Goal: Information Seeking & Learning: Learn about a topic

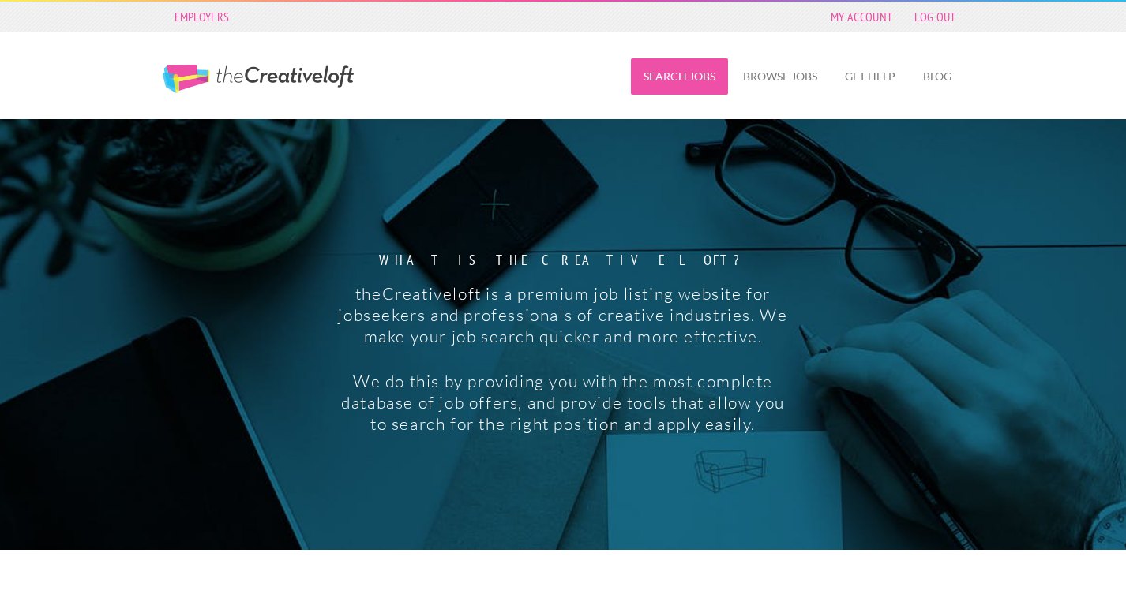
click at [687, 78] on link "Search Jobs" at bounding box center [679, 76] width 97 height 36
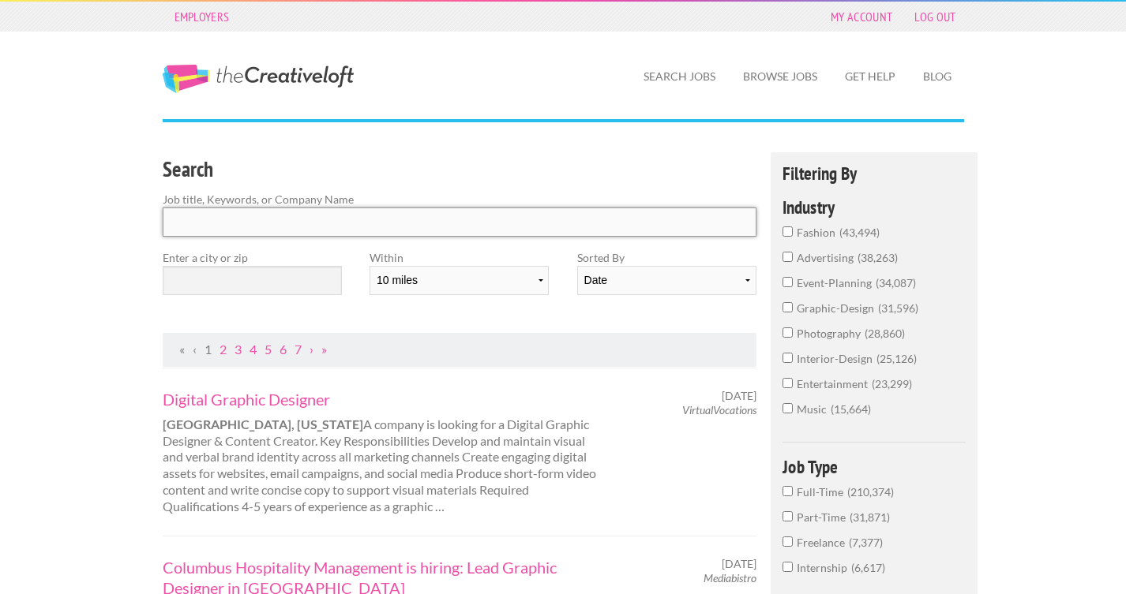
click at [339, 213] on input "Search" at bounding box center [460, 222] width 594 height 29
click at [197, 278] on input "text" at bounding box center [252, 280] width 179 height 29
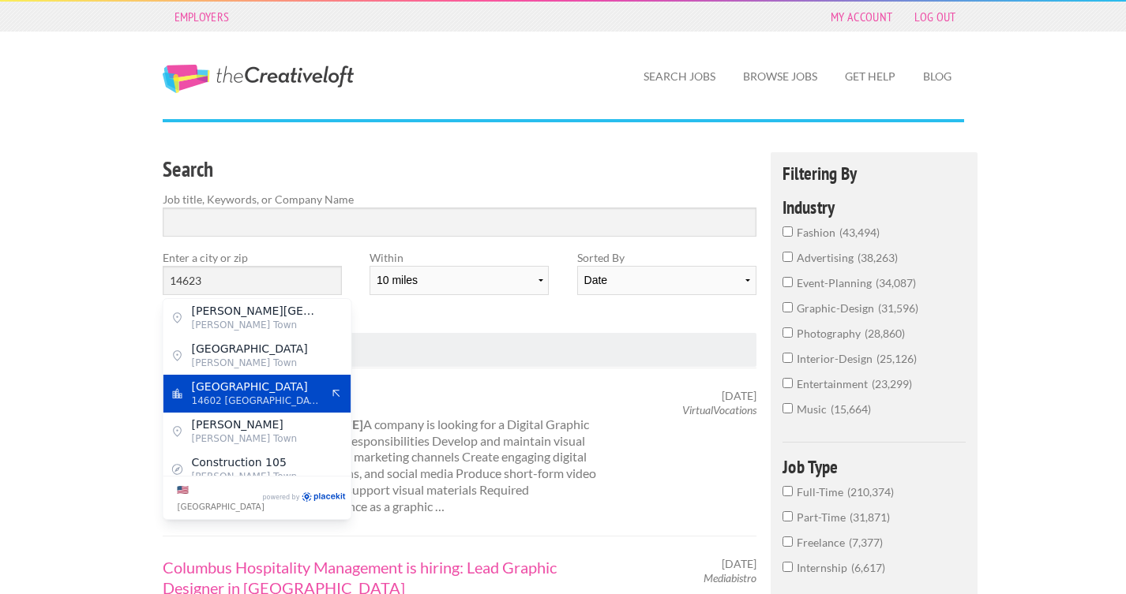
click at [268, 401] on span "14602 [GEOGRAPHIC_DATA]" at bounding box center [256, 401] width 129 height 14
type input "[GEOGRAPHIC_DATA]"
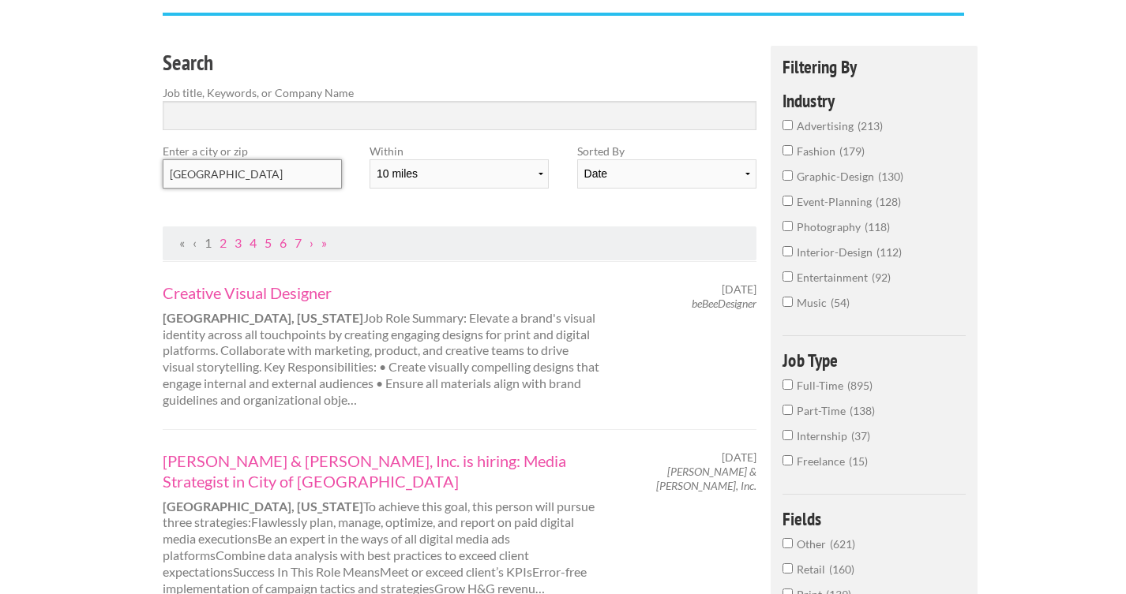
scroll to position [87, 0]
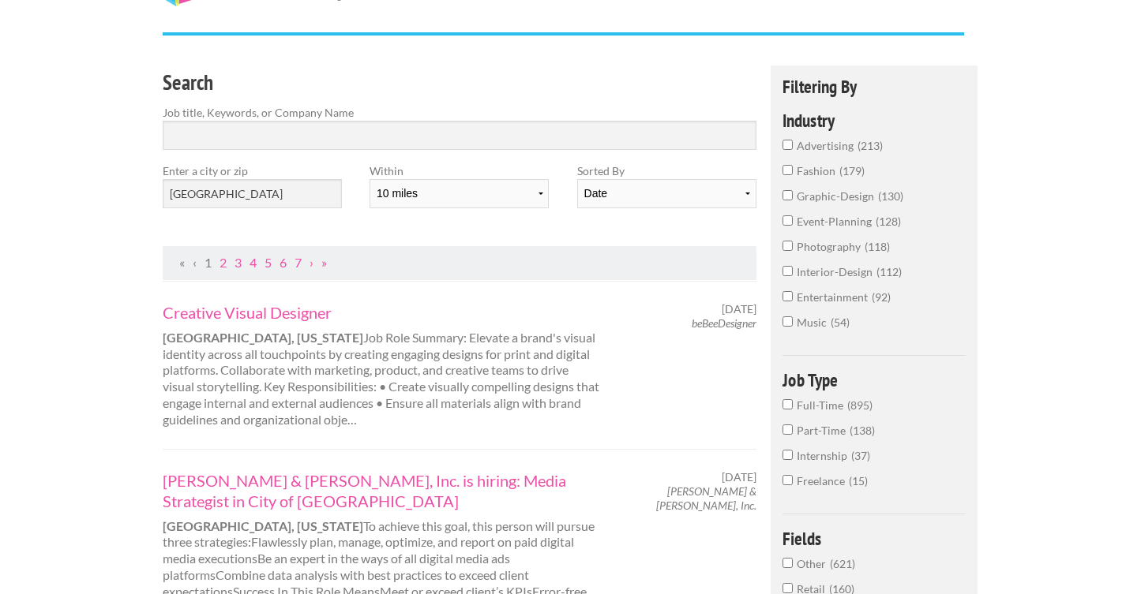
click at [440, 225] on div "Search Job title, Keywords, or Company Name Enter a city or zip [GEOGRAPHIC_DAT…" at bounding box center [459, 156] width 622 height 181
click at [617, 204] on select "Date Relevance" at bounding box center [666, 193] width 179 height 29
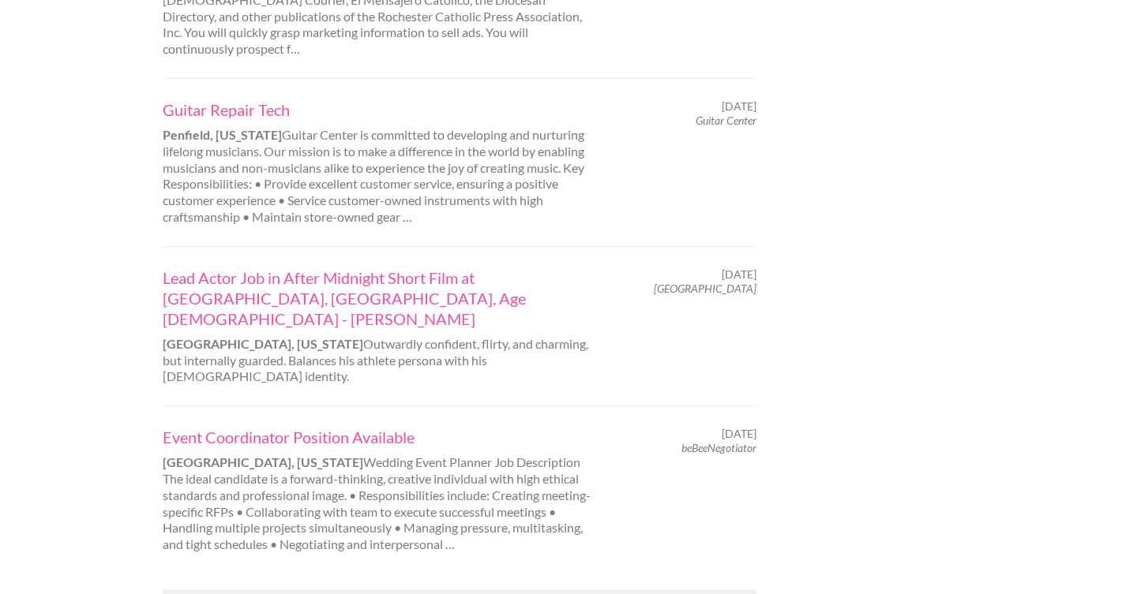
scroll to position [1538, 0]
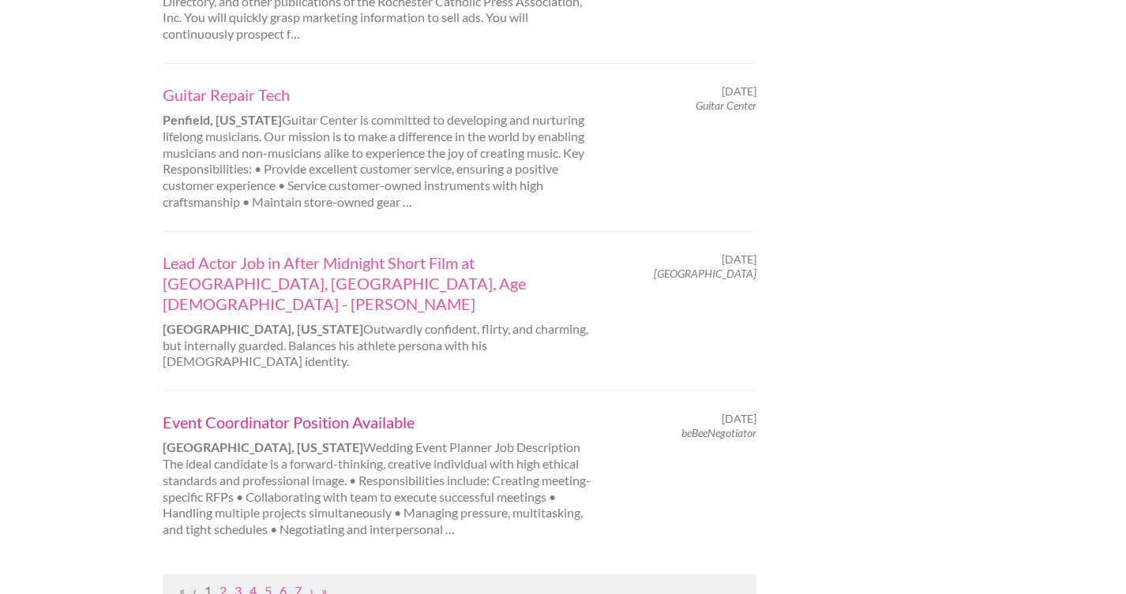
click at [403, 412] on link "Event Coordinator Position Available" at bounding box center [382, 422] width 439 height 21
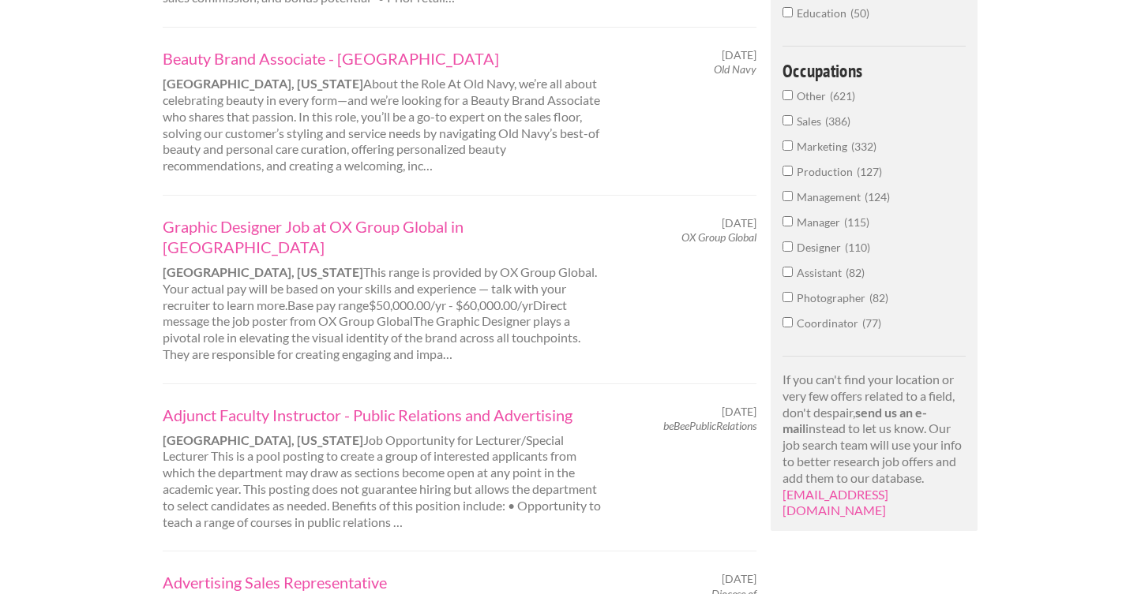
scroll to position [908, 0]
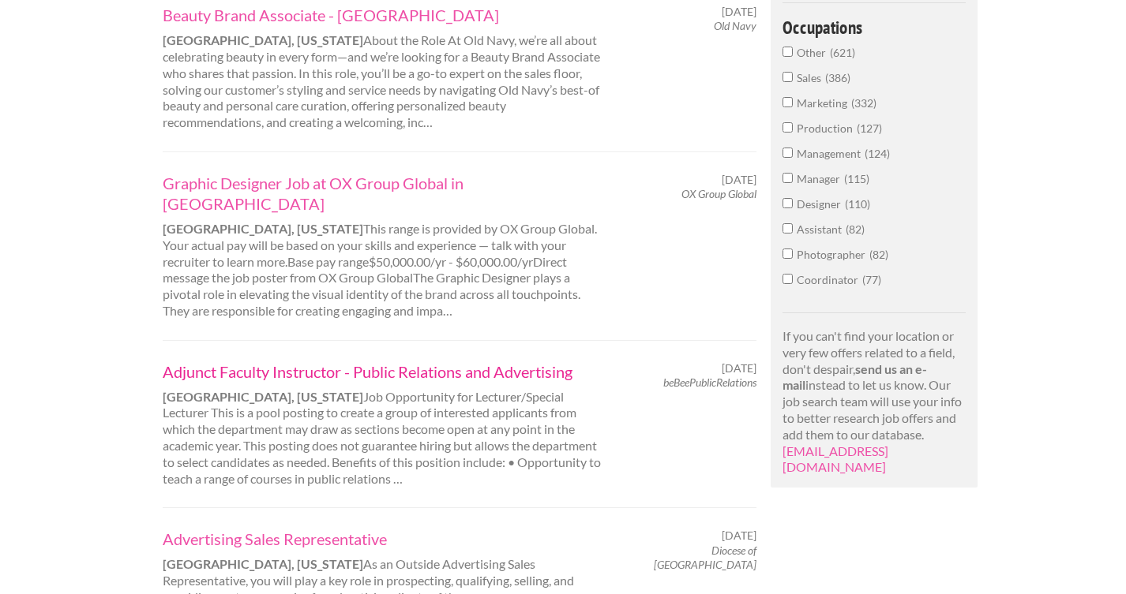
click at [325, 361] on link "Adjunct Faculty Instructor - Public Relations and Advertising" at bounding box center [382, 371] width 439 height 21
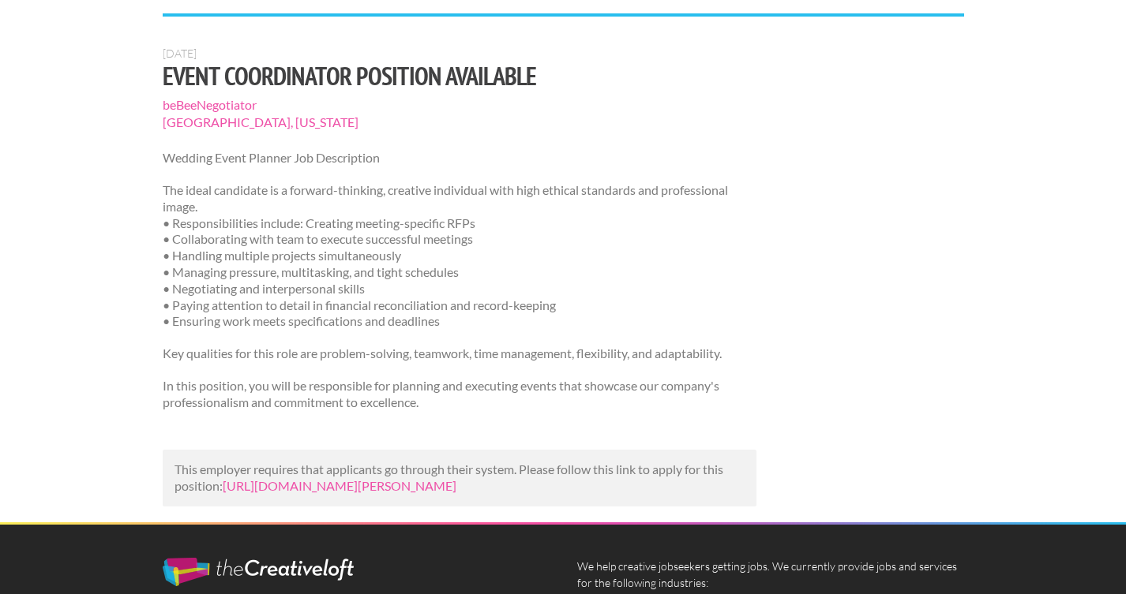
scroll to position [107, 0]
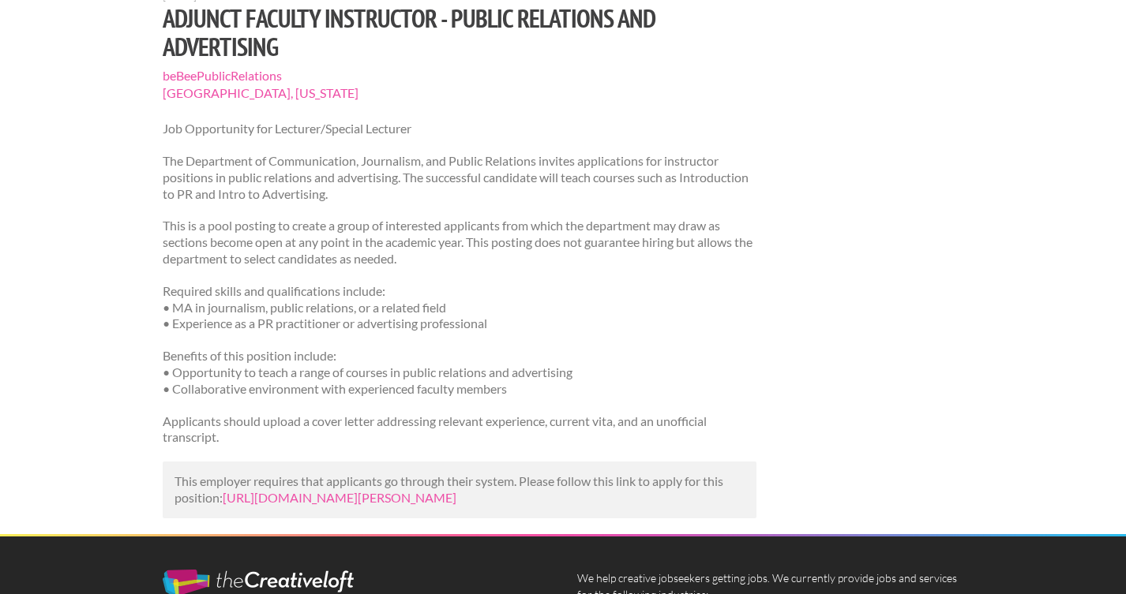
scroll to position [167, 0]
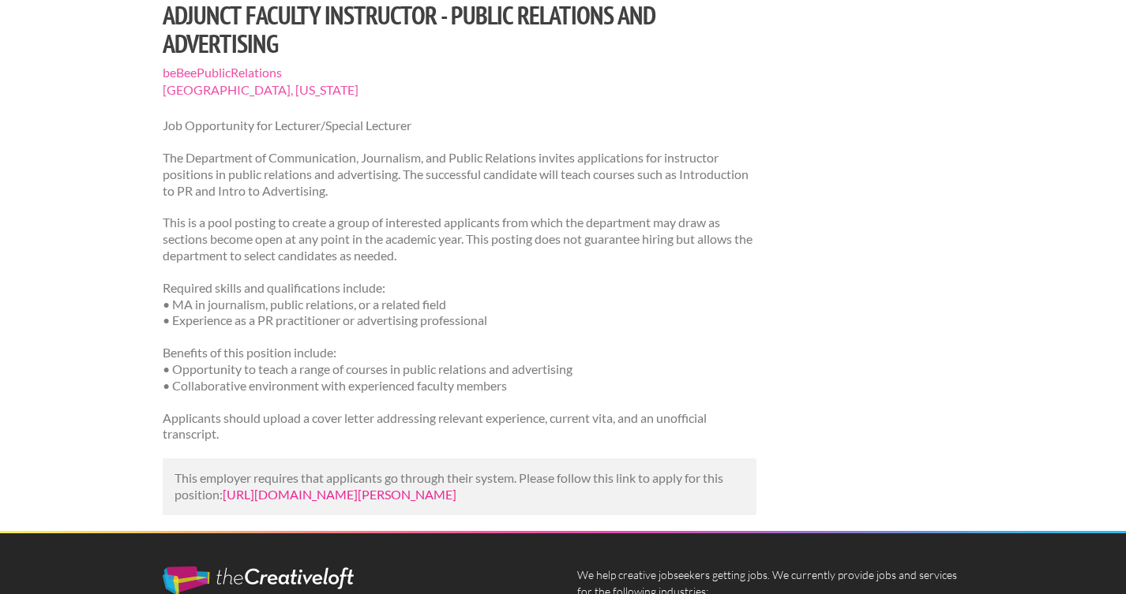
click at [370, 502] on link "https://us.bebee.com/job/015aed61e5110a8337675af199469462?utm_campaign=google_j…" at bounding box center [340, 494] width 234 height 15
